Goal: Transaction & Acquisition: Purchase product/service

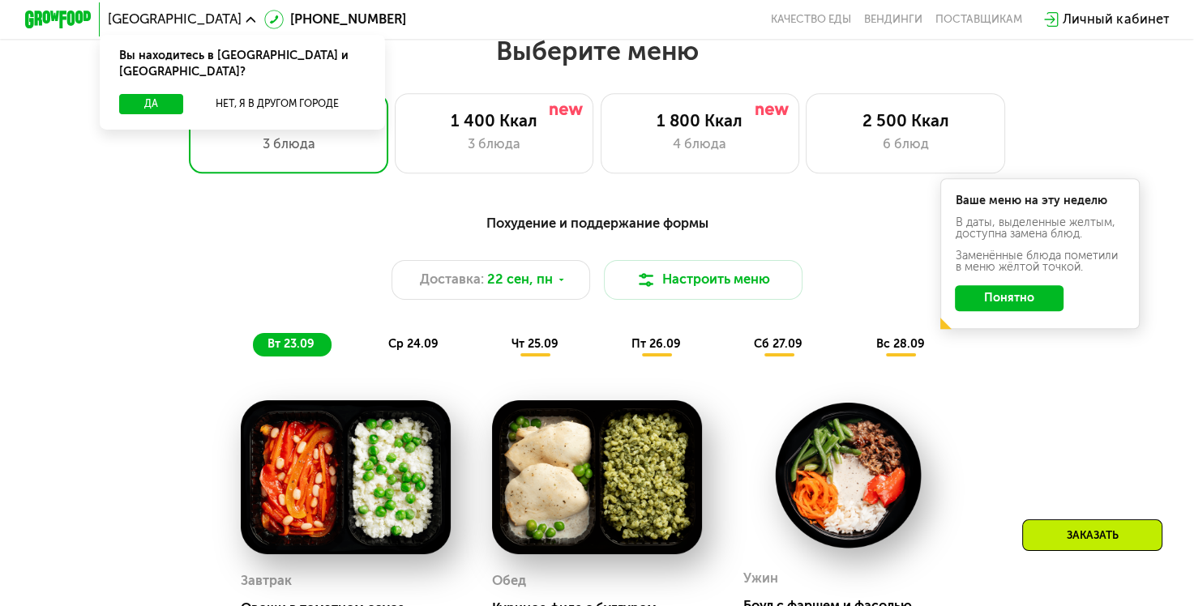
scroll to position [1066, 0]
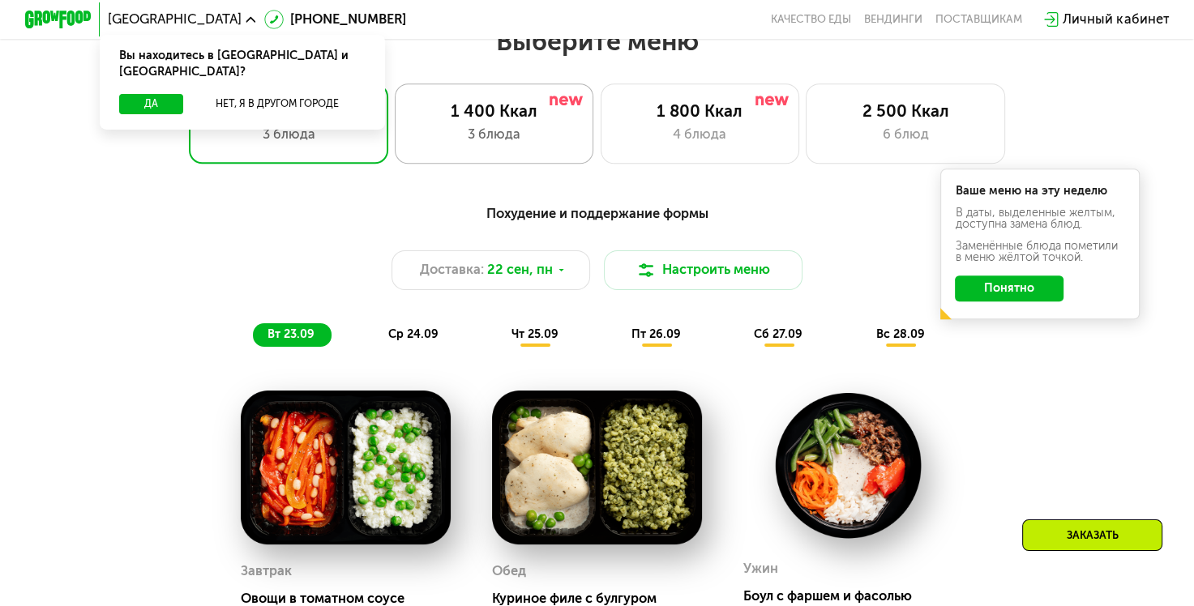
click at [497, 131] on div "3 блюда" at bounding box center [494, 135] width 165 height 20
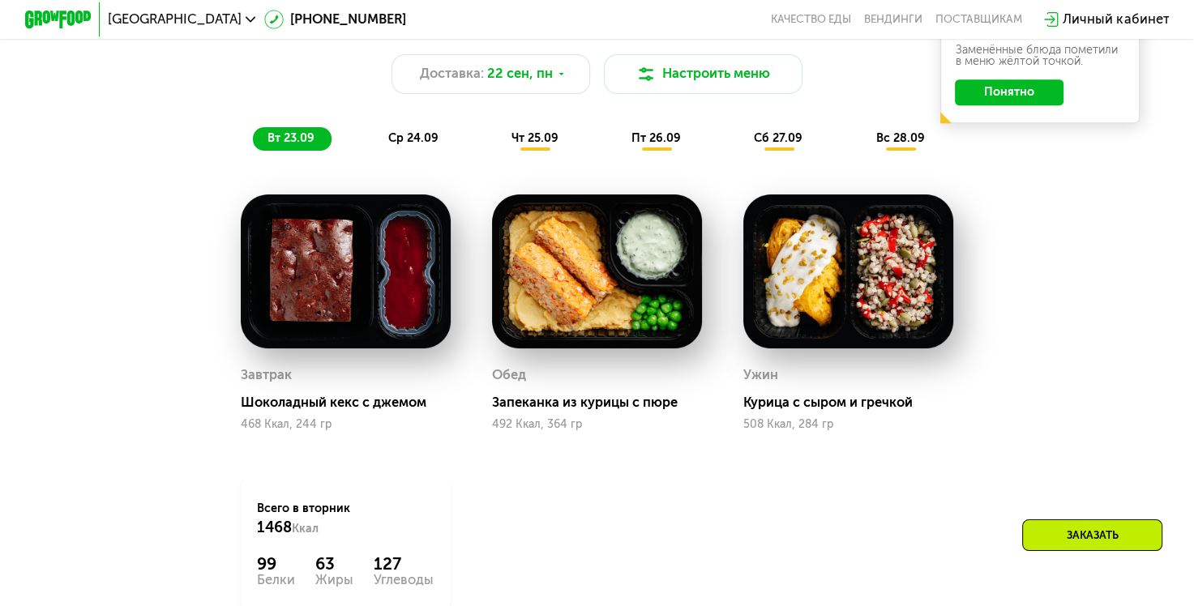
scroll to position [1222, 0]
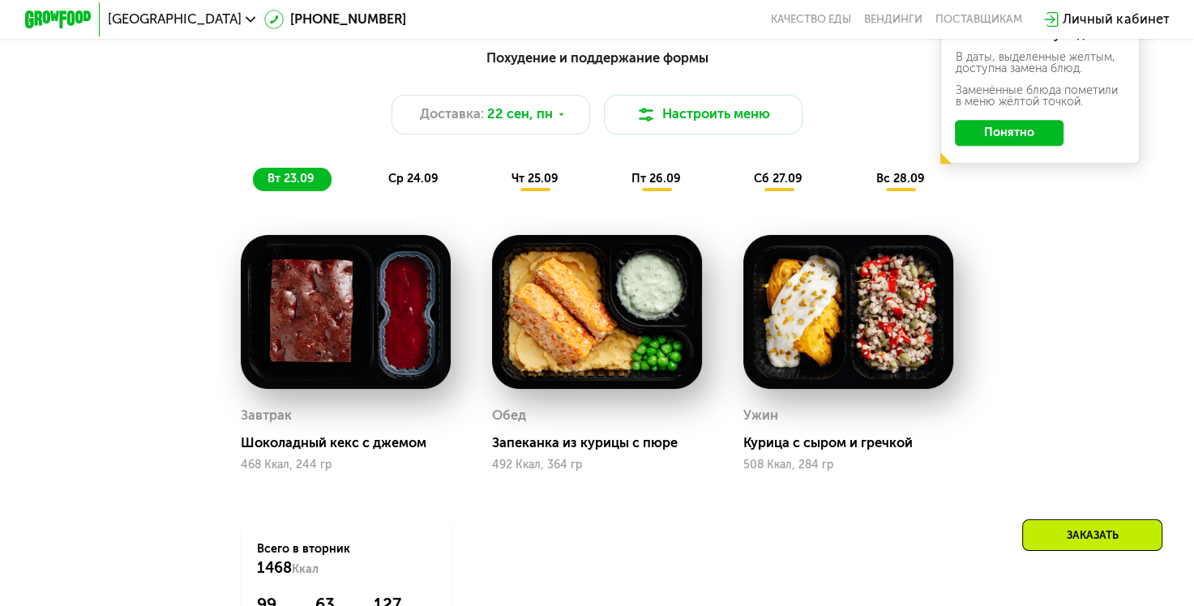
click at [409, 186] on span "ср 24.09" at bounding box center [413, 179] width 50 height 14
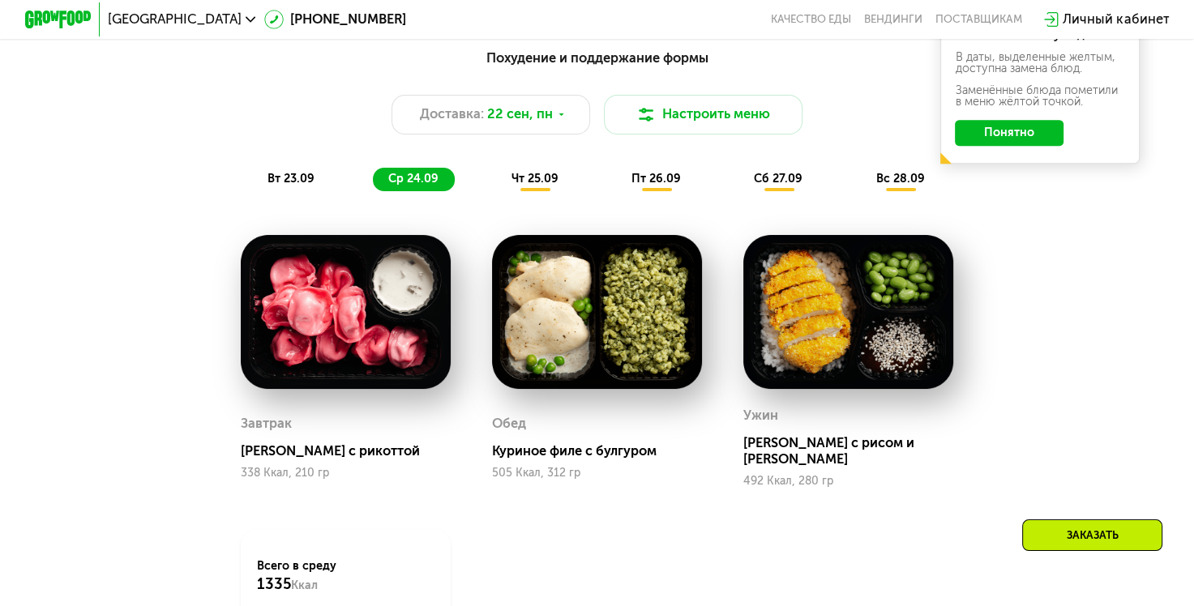
click at [529, 186] on span "чт 25.09" at bounding box center [534, 179] width 47 height 14
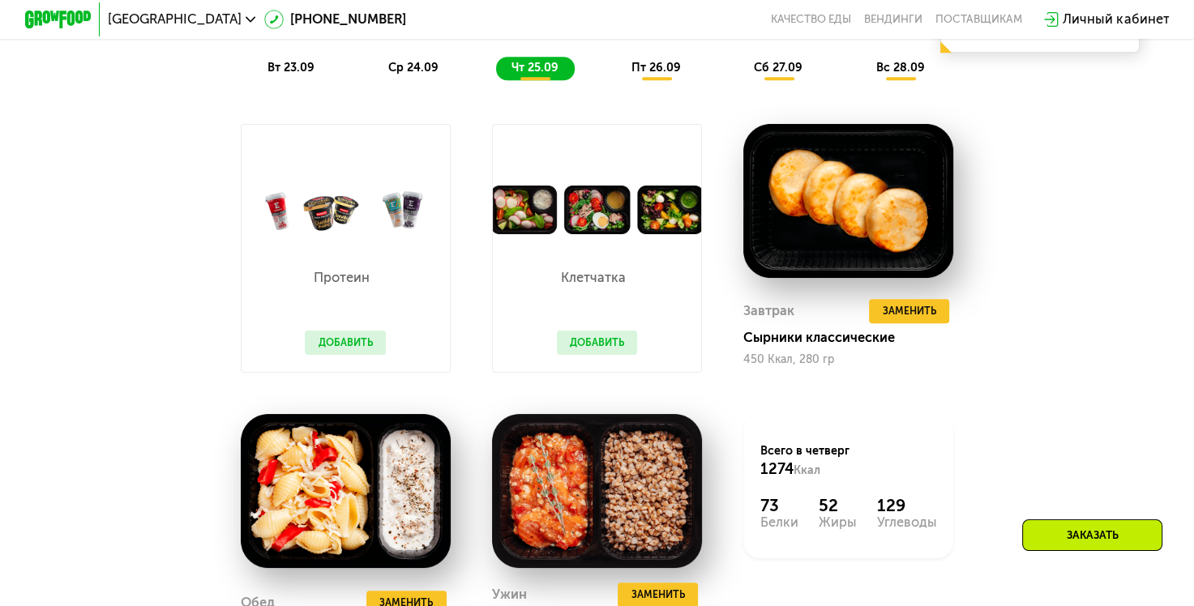
scroll to position [1323, 0]
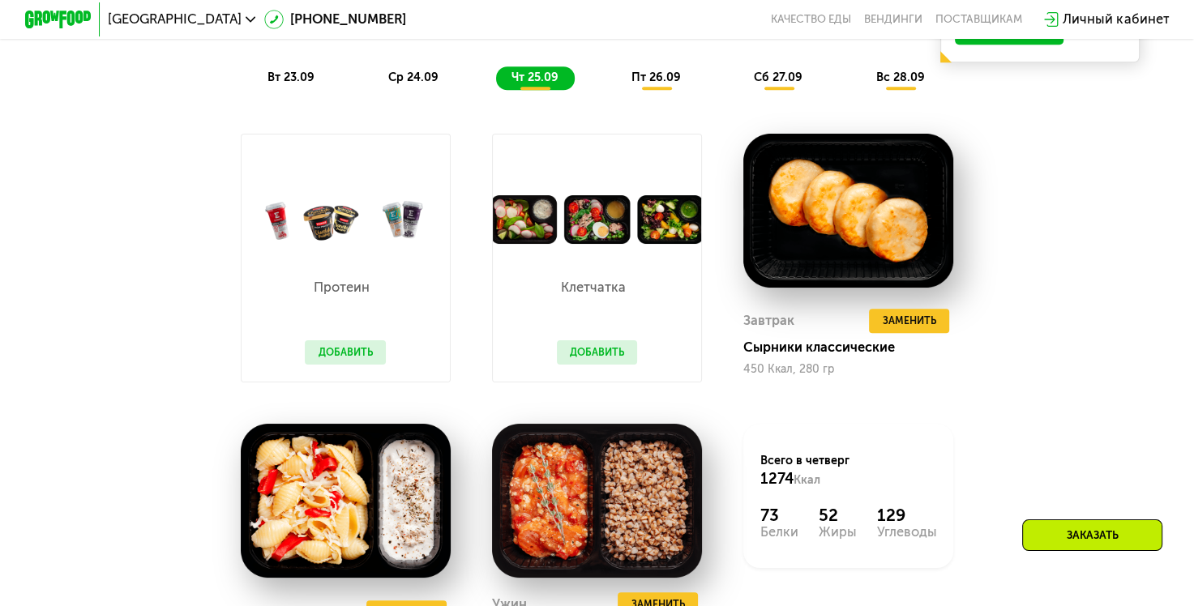
click at [652, 84] on span "пт 26.09" at bounding box center [655, 78] width 49 height 14
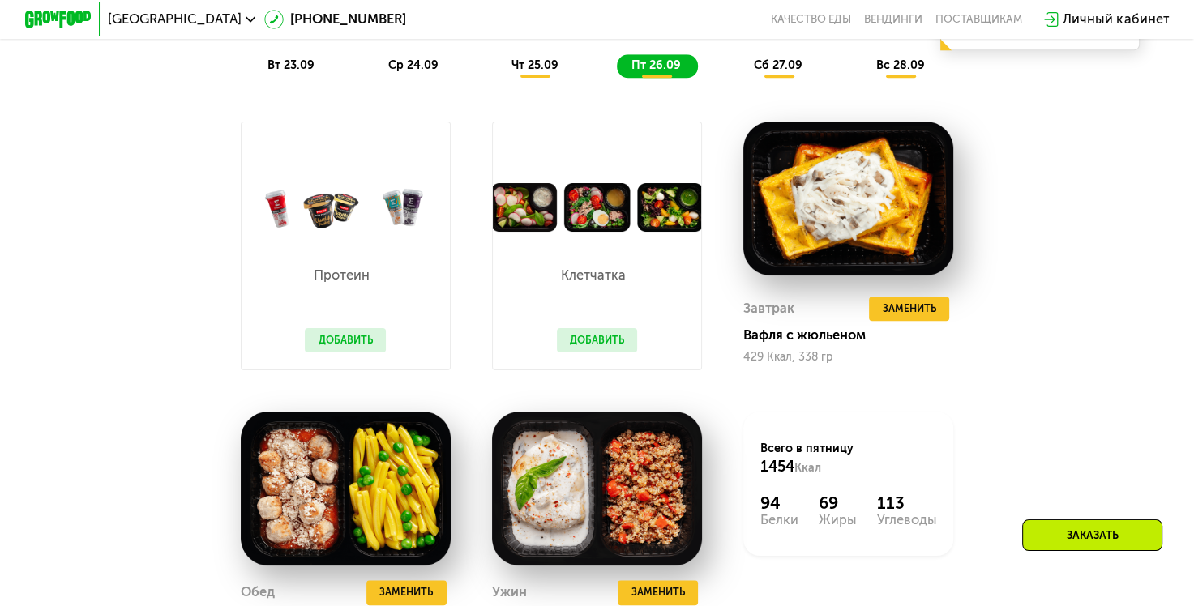
scroll to position [1295, 0]
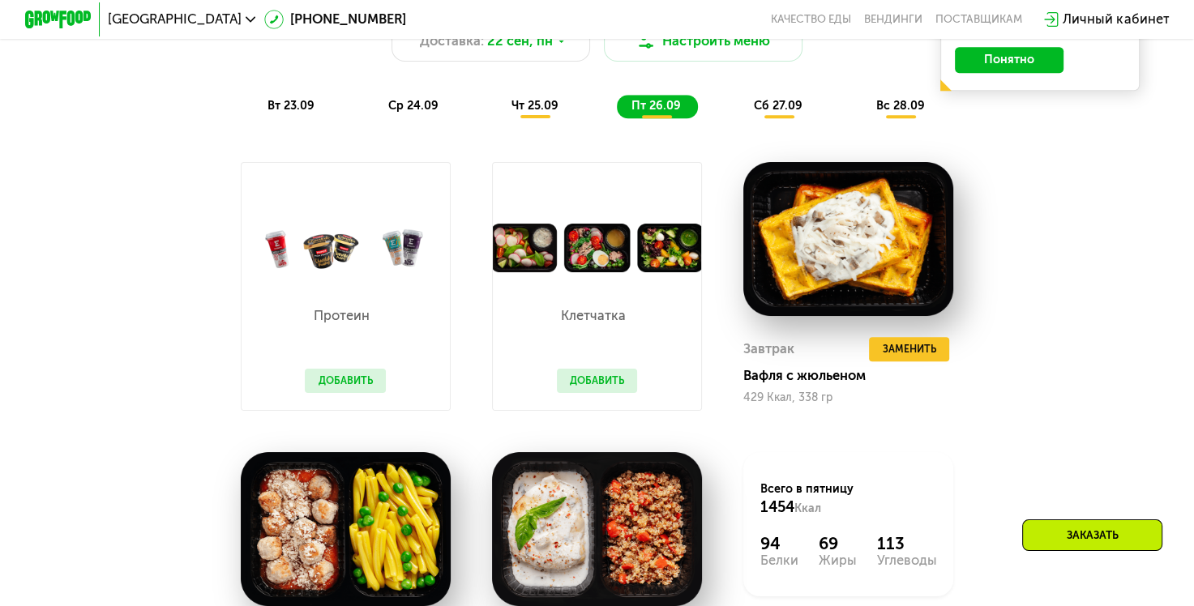
click at [784, 113] on span "сб 27.09" at bounding box center [778, 106] width 49 height 14
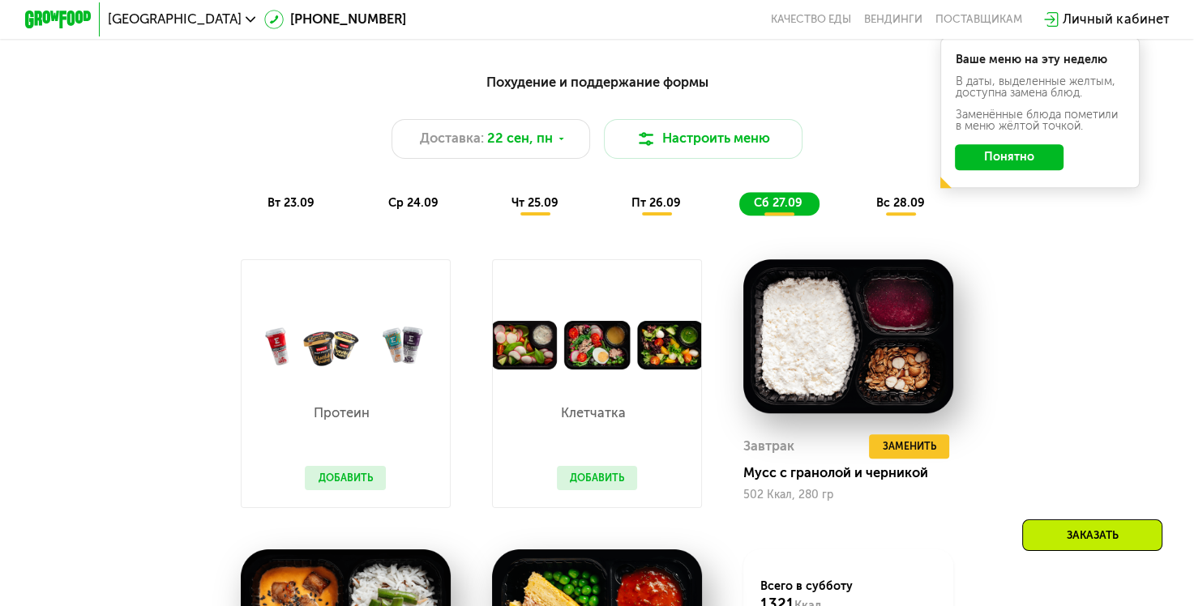
scroll to position [1187, 0]
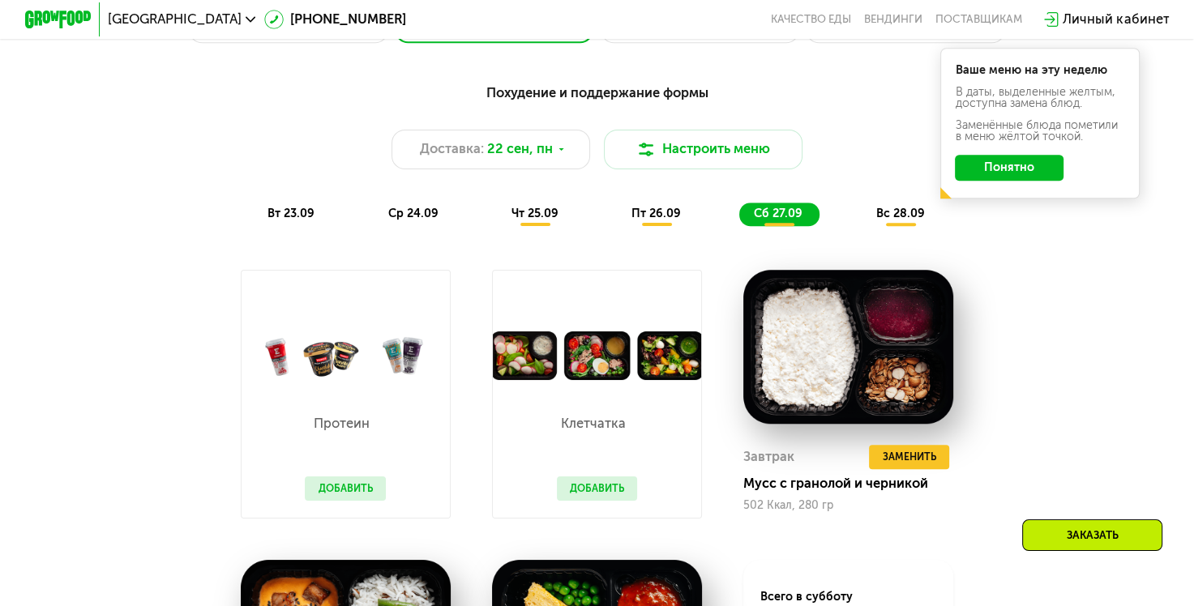
click at [901, 220] on span "вс 28.09" at bounding box center [899, 214] width 49 height 14
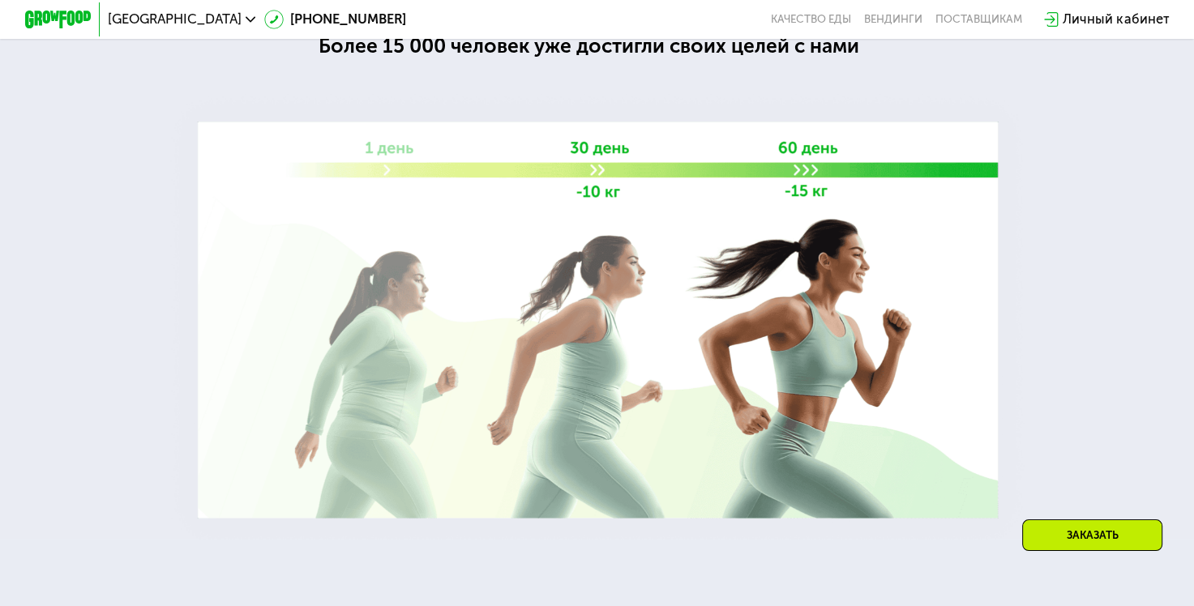
scroll to position [2172, 0]
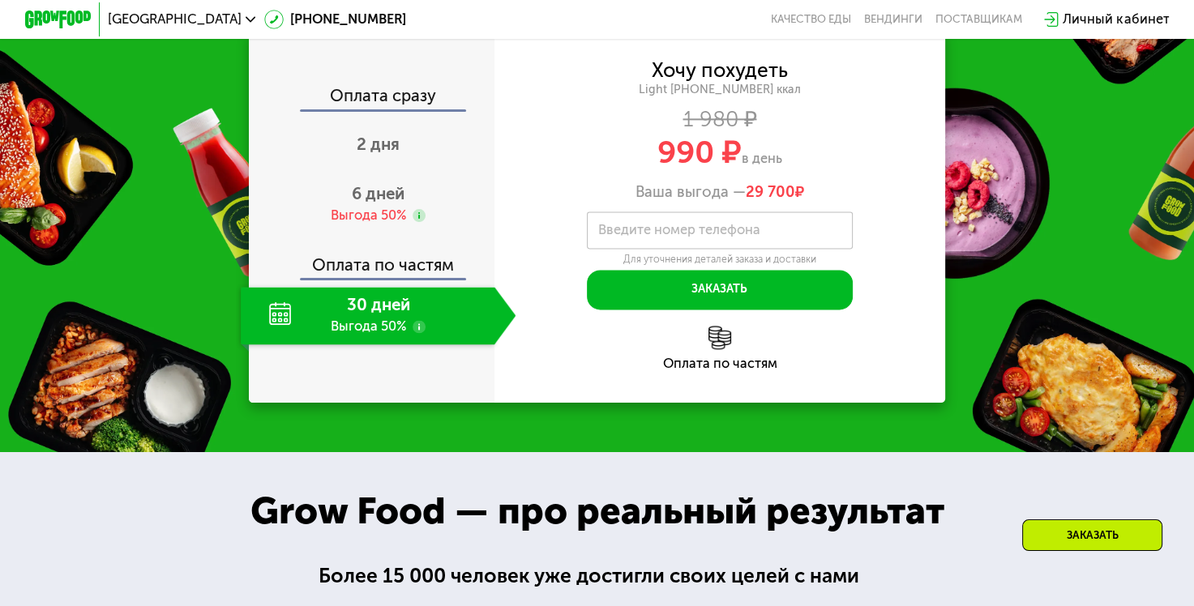
click at [417, 333] on use at bounding box center [419, 326] width 13 height 13
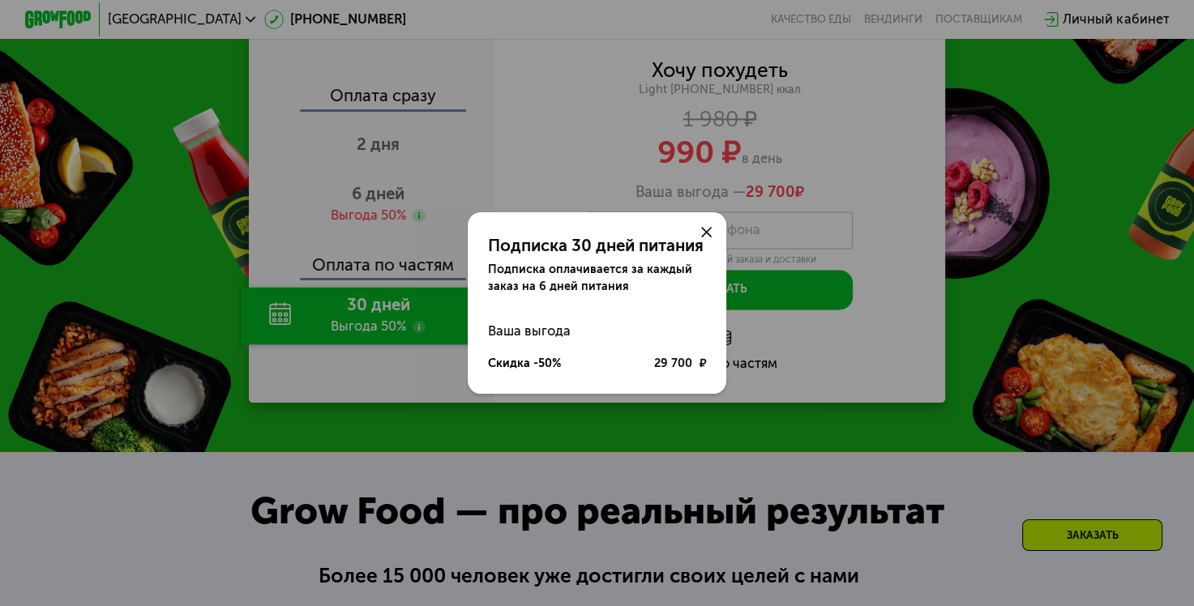
click at [705, 228] on icon at bounding box center [706, 232] width 10 height 10
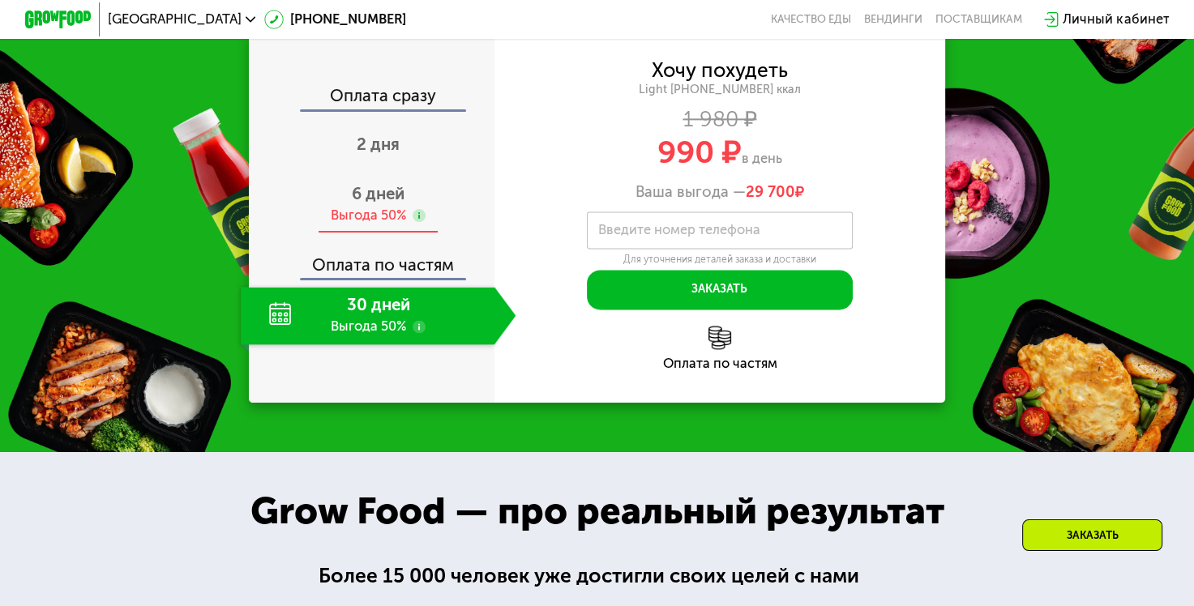
click at [415, 222] on use at bounding box center [419, 215] width 13 height 13
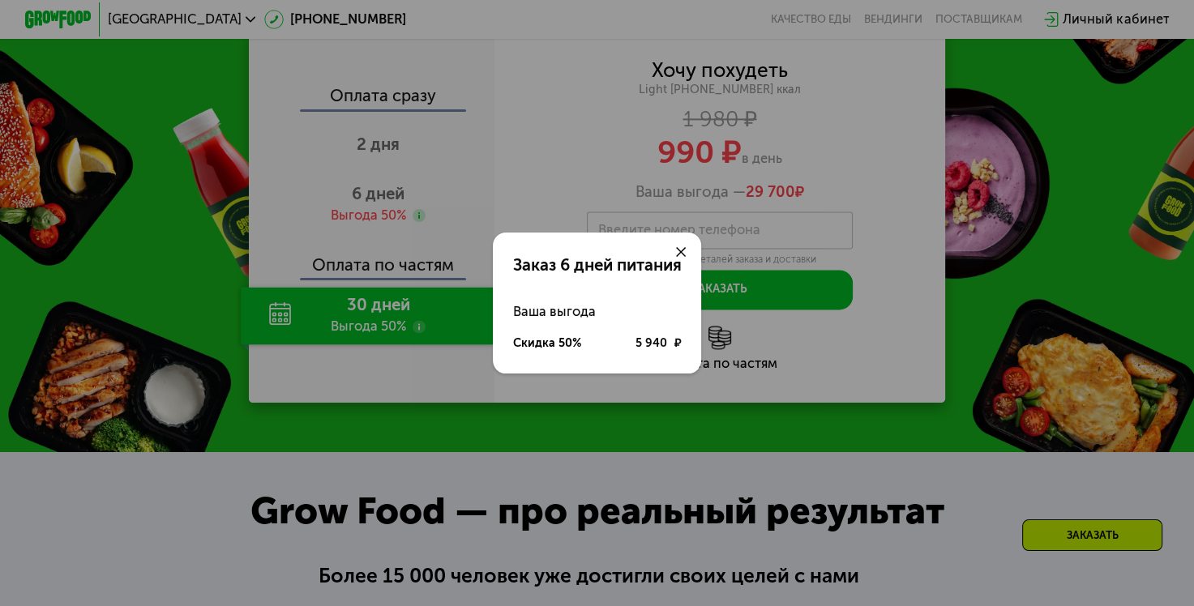
click at [683, 250] on icon at bounding box center [681, 252] width 10 height 10
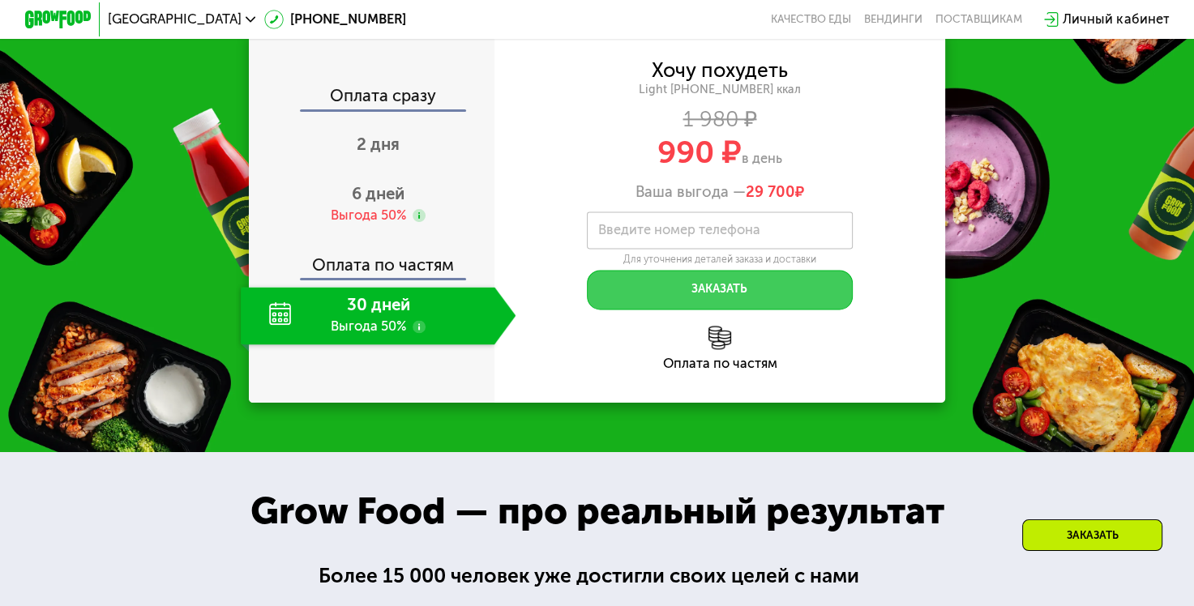
click at [682, 306] on button "Заказать" at bounding box center [719, 290] width 265 height 40
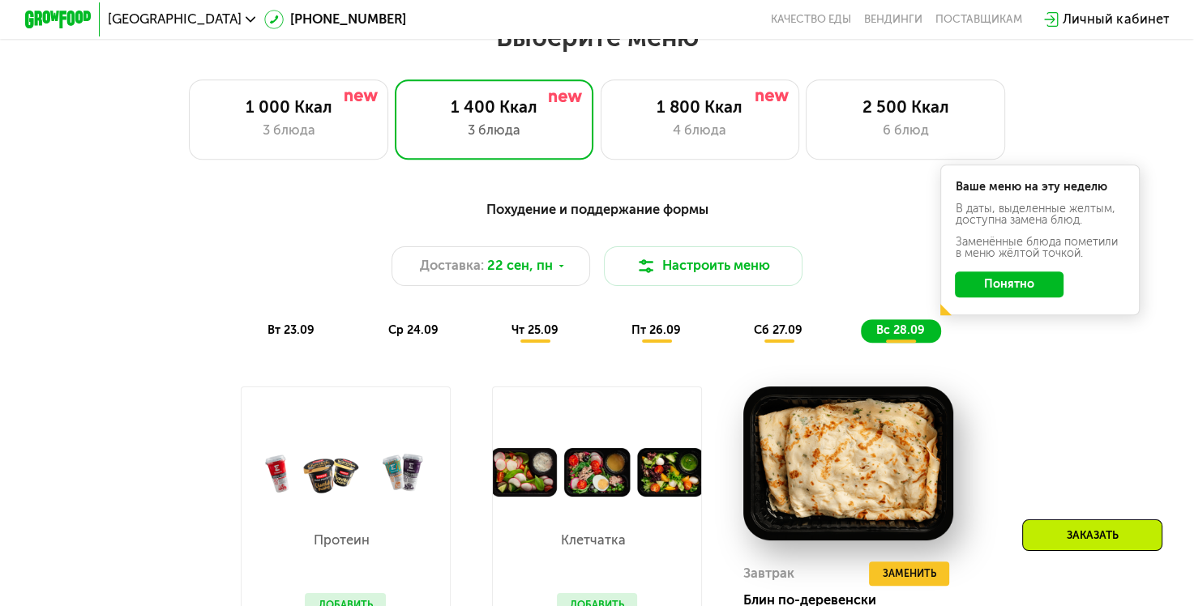
scroll to position [1069, 0]
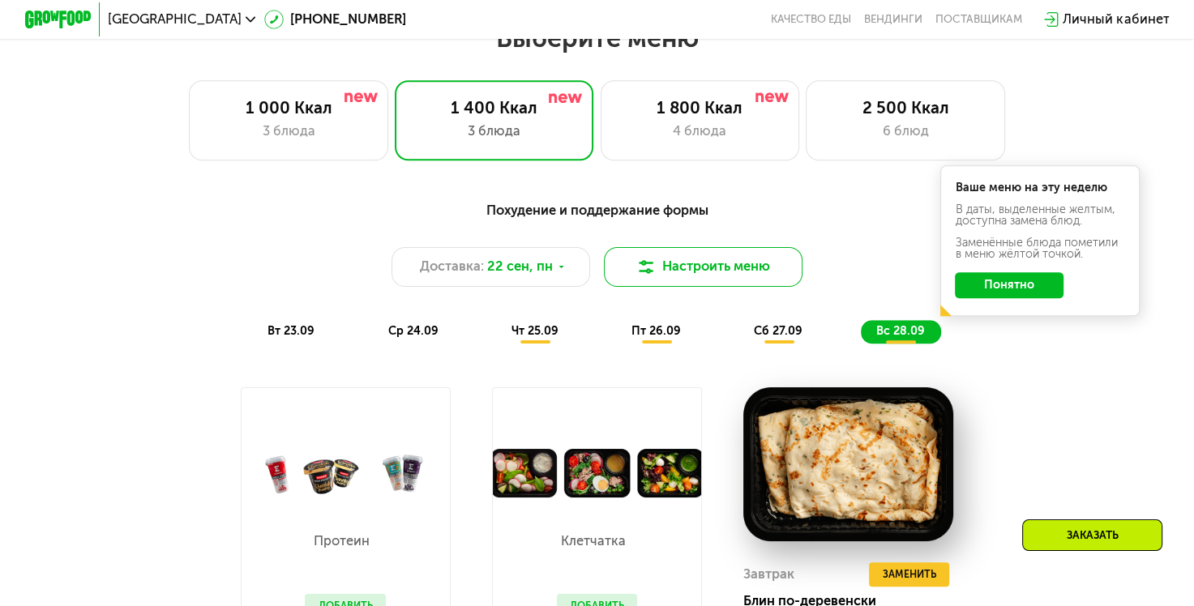
click at [704, 275] on button "Настроить меню" at bounding box center [703, 267] width 199 height 40
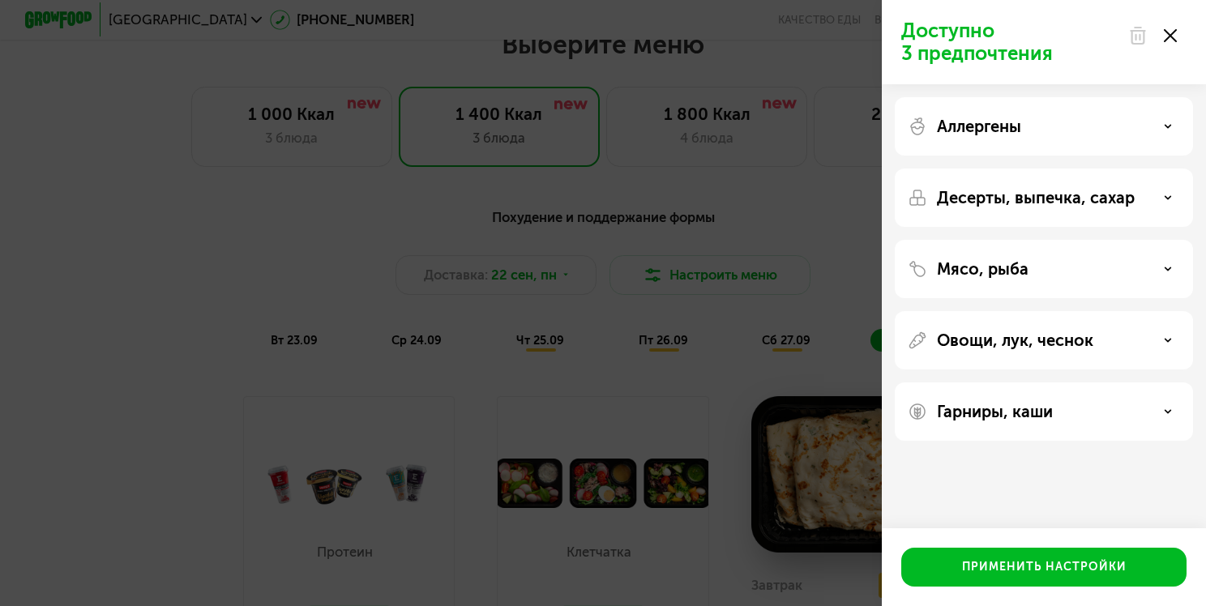
click at [985, 266] on p "Мясо, рыба" at bounding box center [983, 268] width 92 height 19
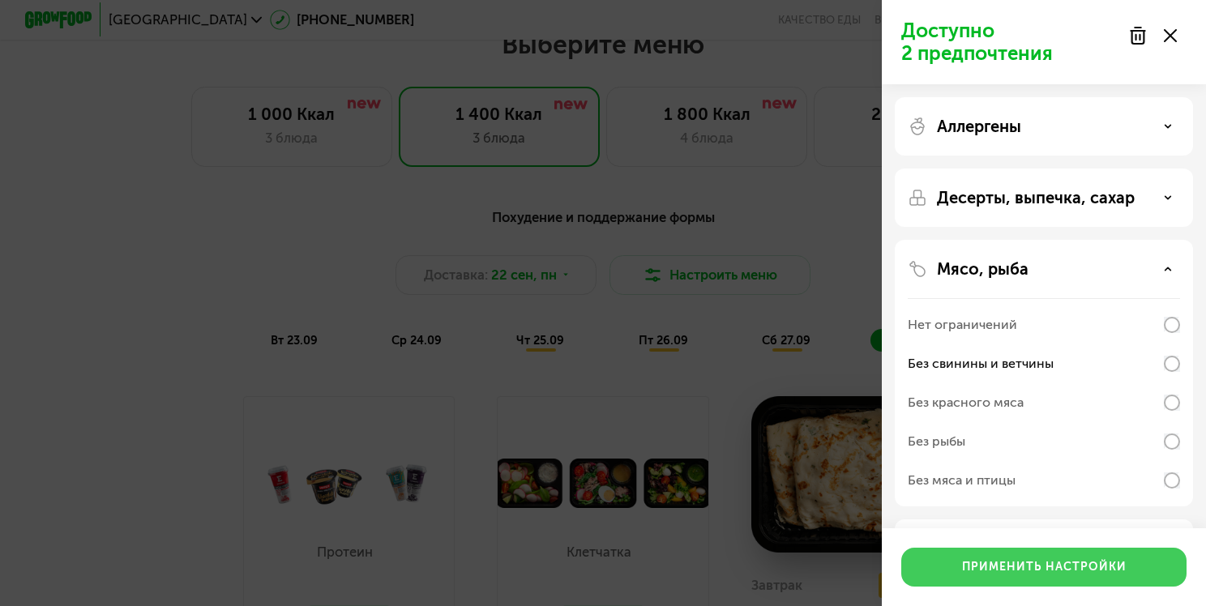
click at [1081, 561] on div "Применить настройки" at bounding box center [1044, 567] width 165 height 16
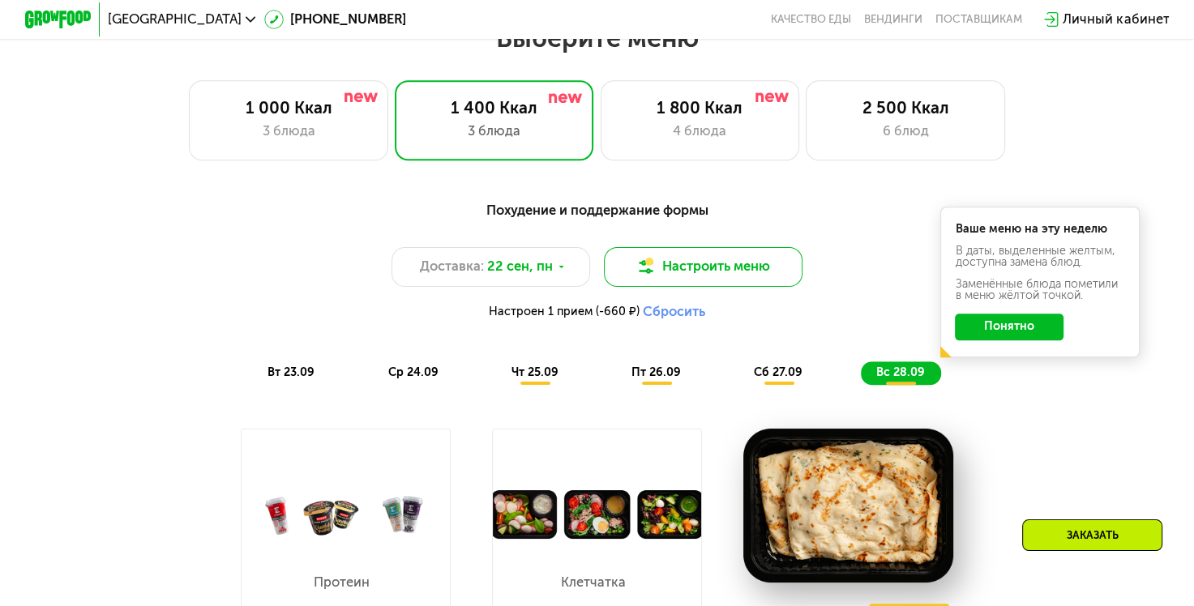
click at [723, 276] on button "Настроить меню" at bounding box center [703, 267] width 199 height 40
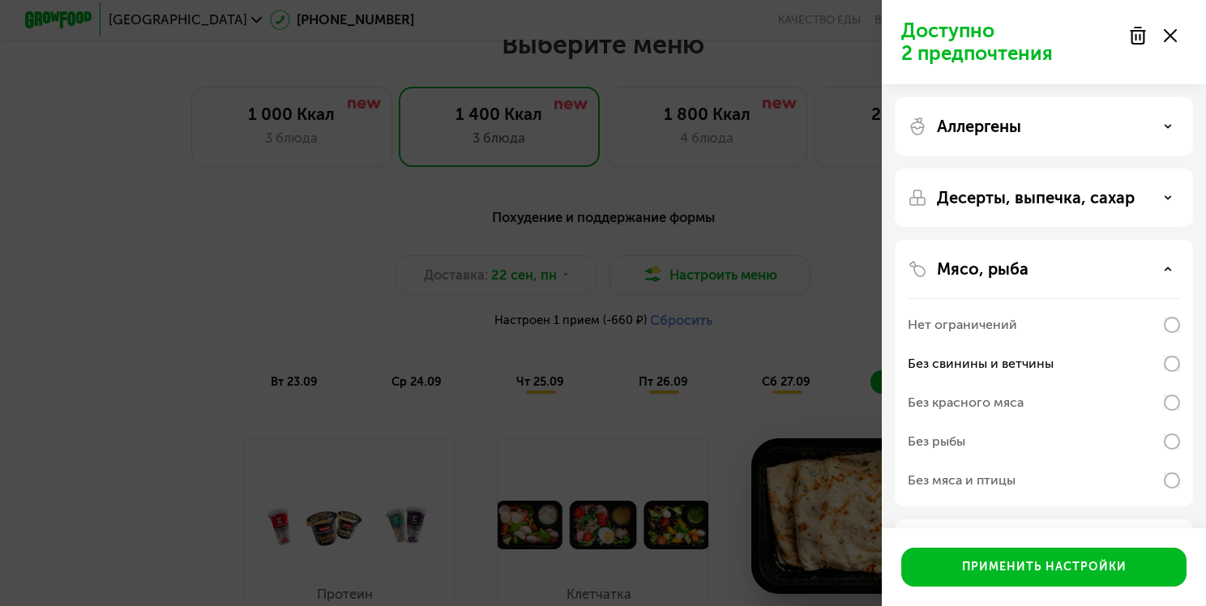
click at [1038, 205] on p "Десерты, выпечка, сахар" at bounding box center [1036, 197] width 198 height 19
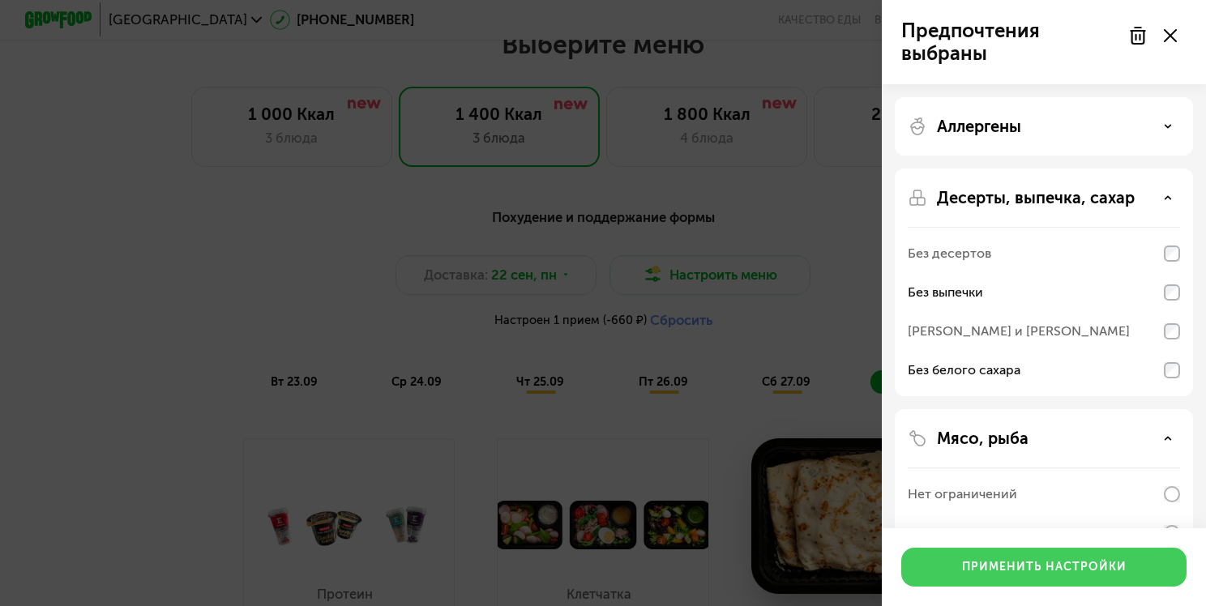
click at [1082, 559] on div "Применить настройки" at bounding box center [1044, 567] width 165 height 16
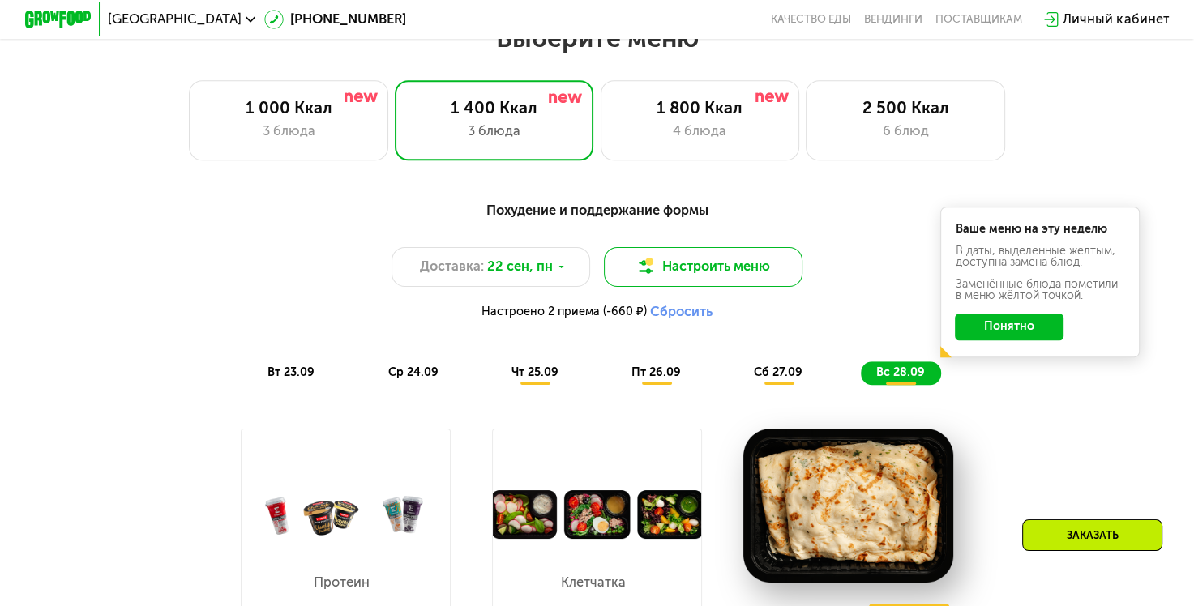
click at [704, 277] on button "Настроить меню" at bounding box center [703, 267] width 199 height 40
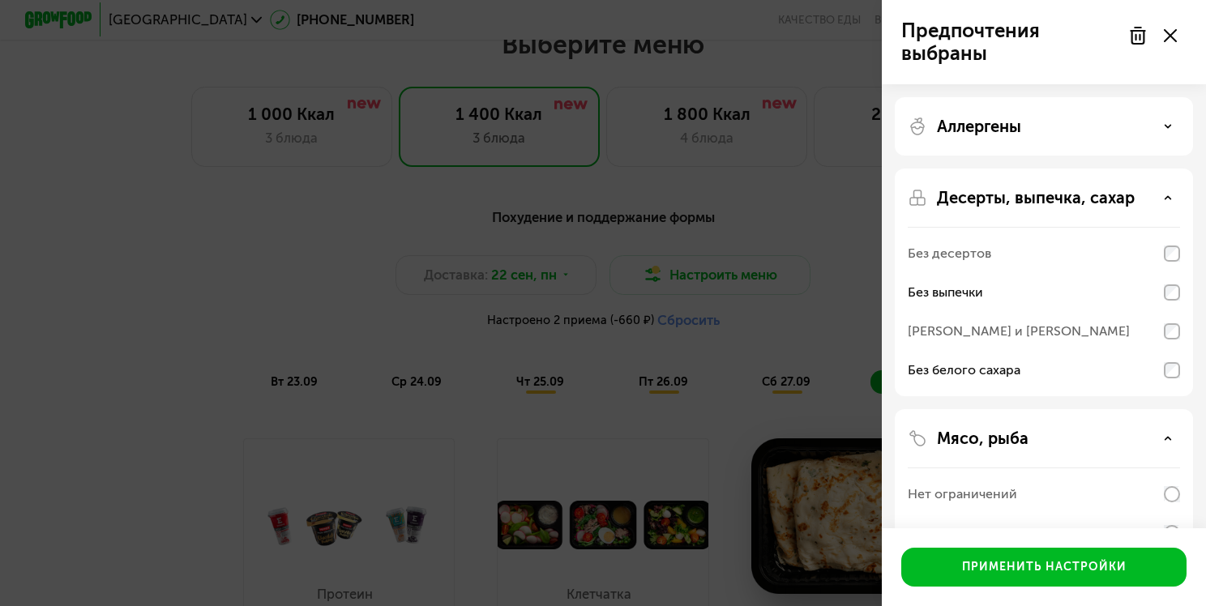
click at [1124, 121] on div "Аллергены" at bounding box center [1044, 126] width 272 height 19
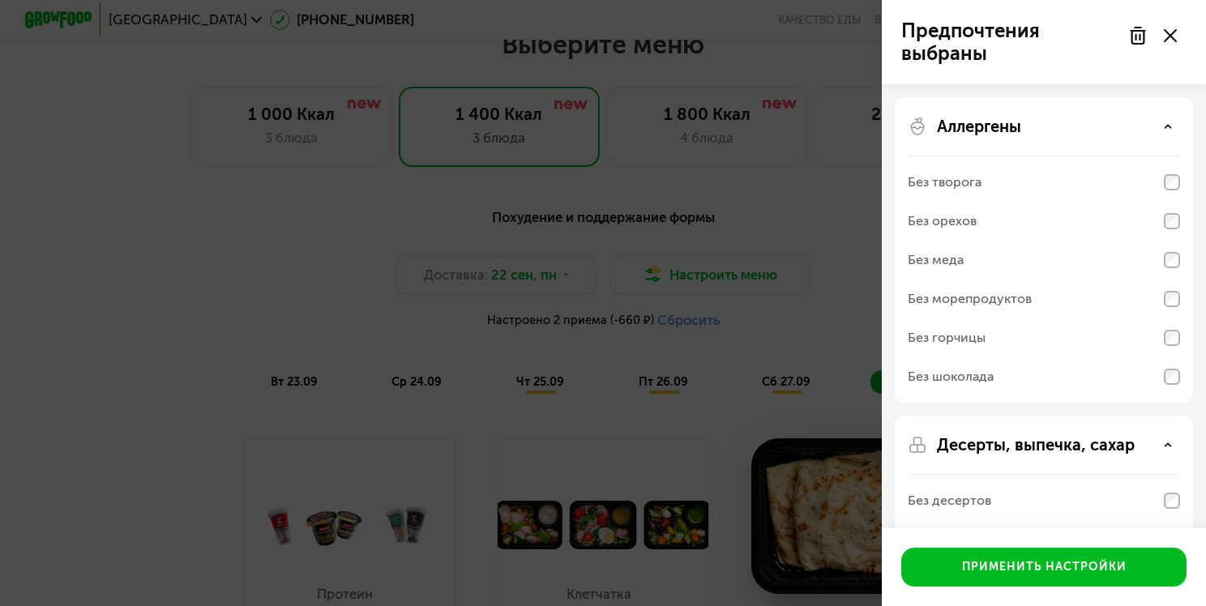
click at [1169, 37] on use at bounding box center [1170, 35] width 13 height 13
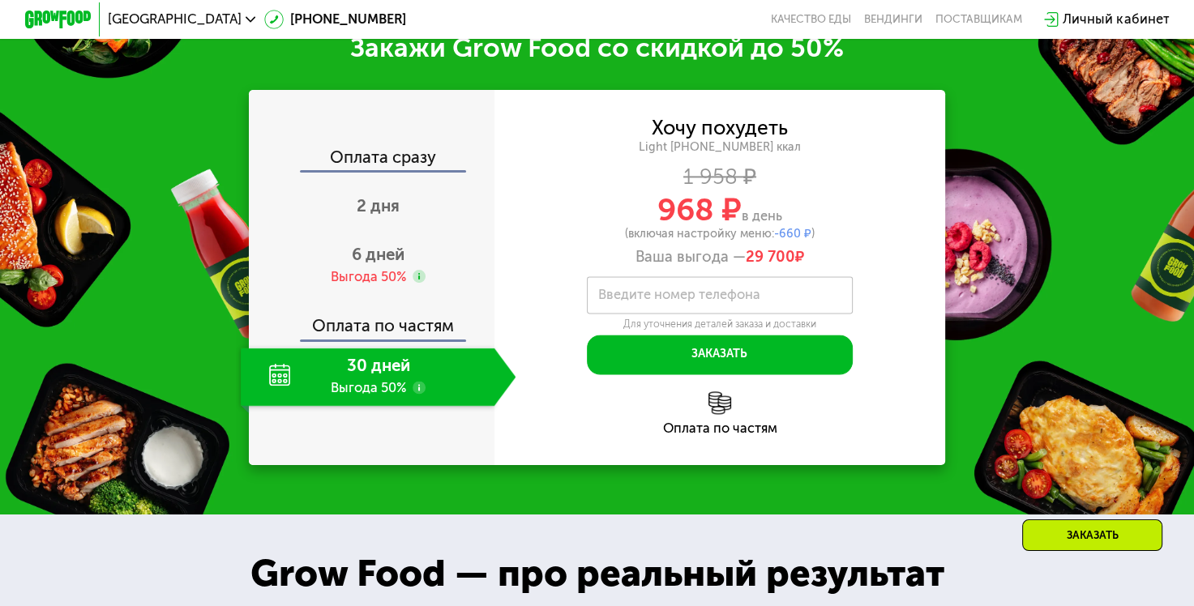
scroll to position [2224, 0]
